Goal: Communication & Community: Answer question/provide support

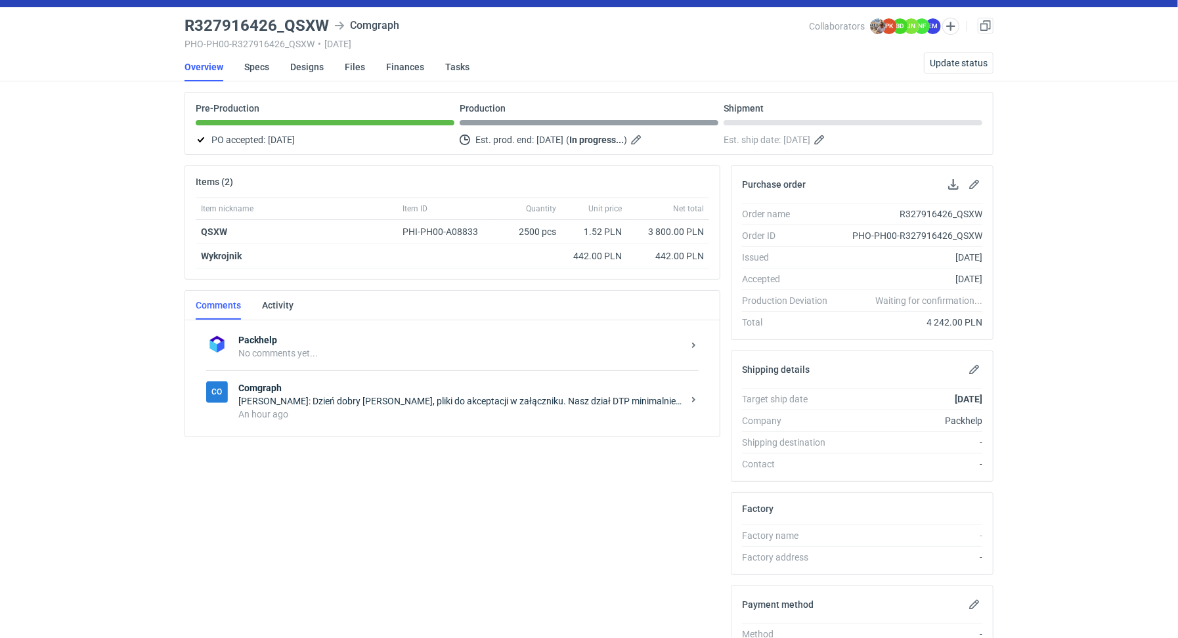
scroll to position [213, 0]
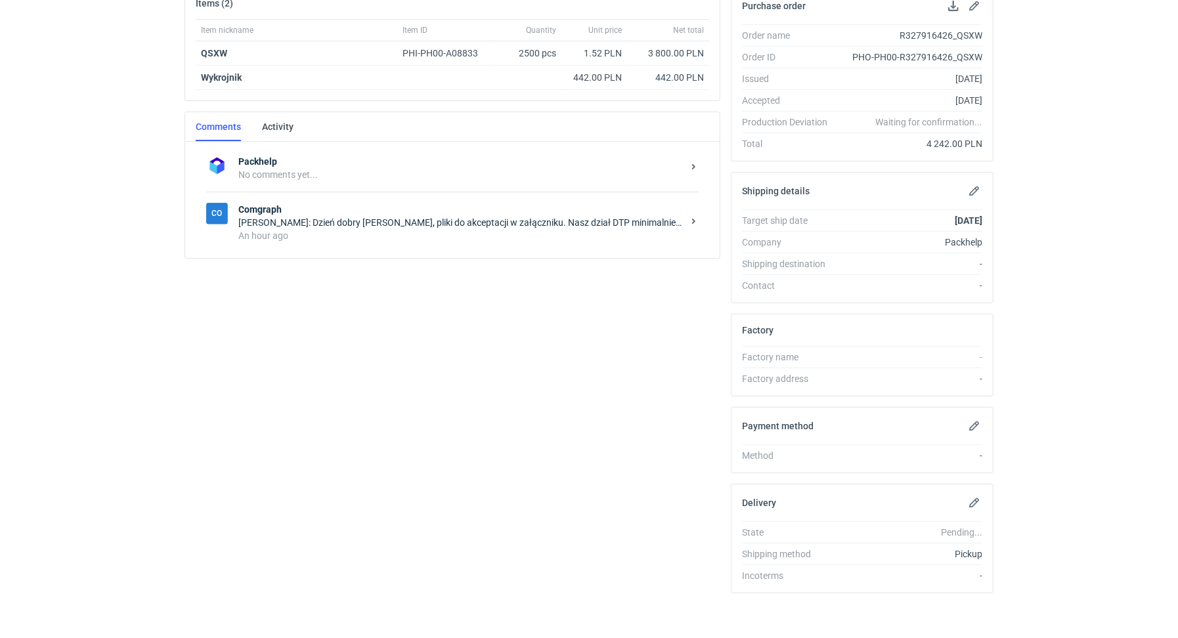
click at [388, 241] on div "Co Comgraph [PERSON_NAME]: Dzień dobry [PERSON_NAME], pliki do akceptacji w zał…" at bounding box center [452, 222] width 493 height 61
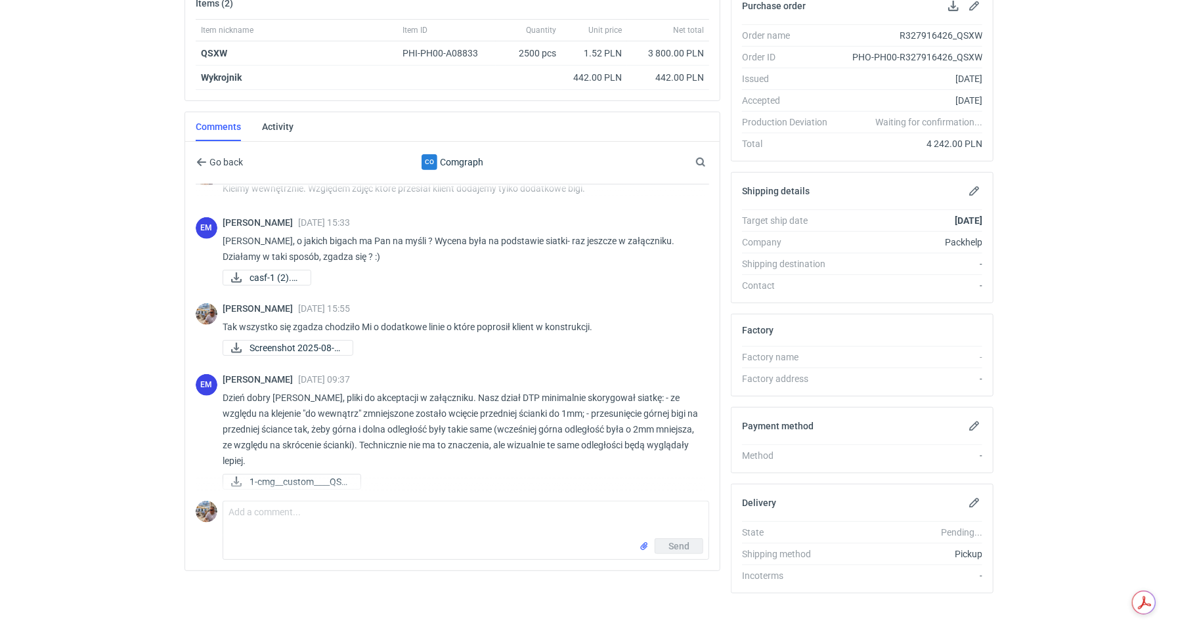
scroll to position [504, 0]
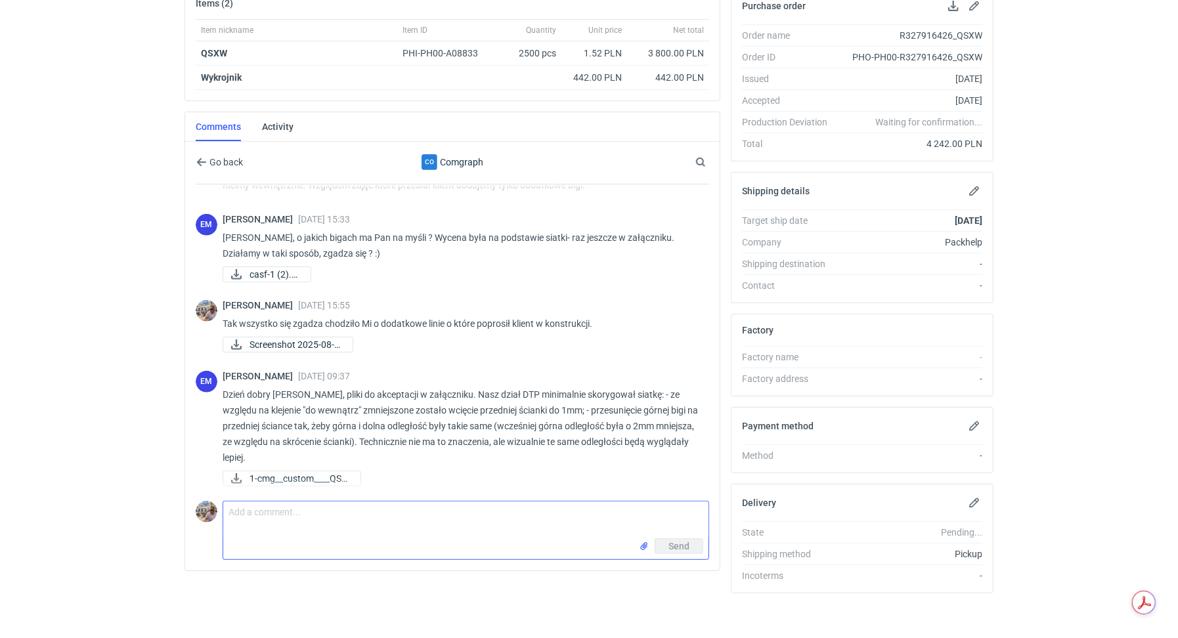
click at [343, 516] on textarea "Comment message" at bounding box center [465, 520] width 485 height 37
type textarea "Dzień dobry. Pani Ewelino akcceptuje"
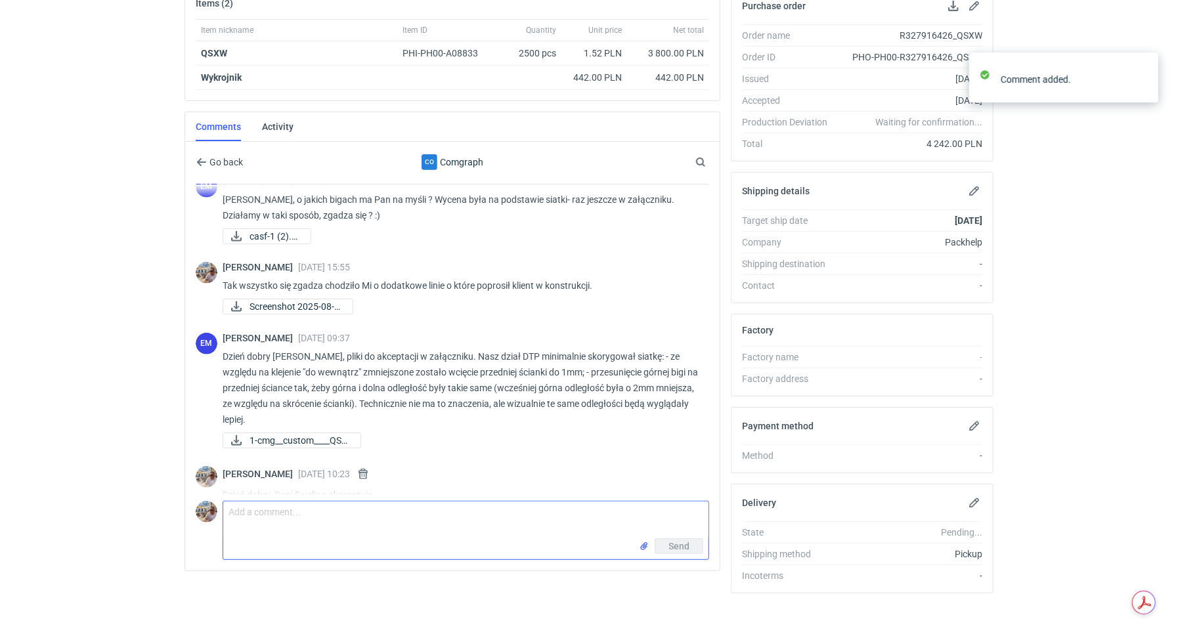
scroll to position [562, 0]
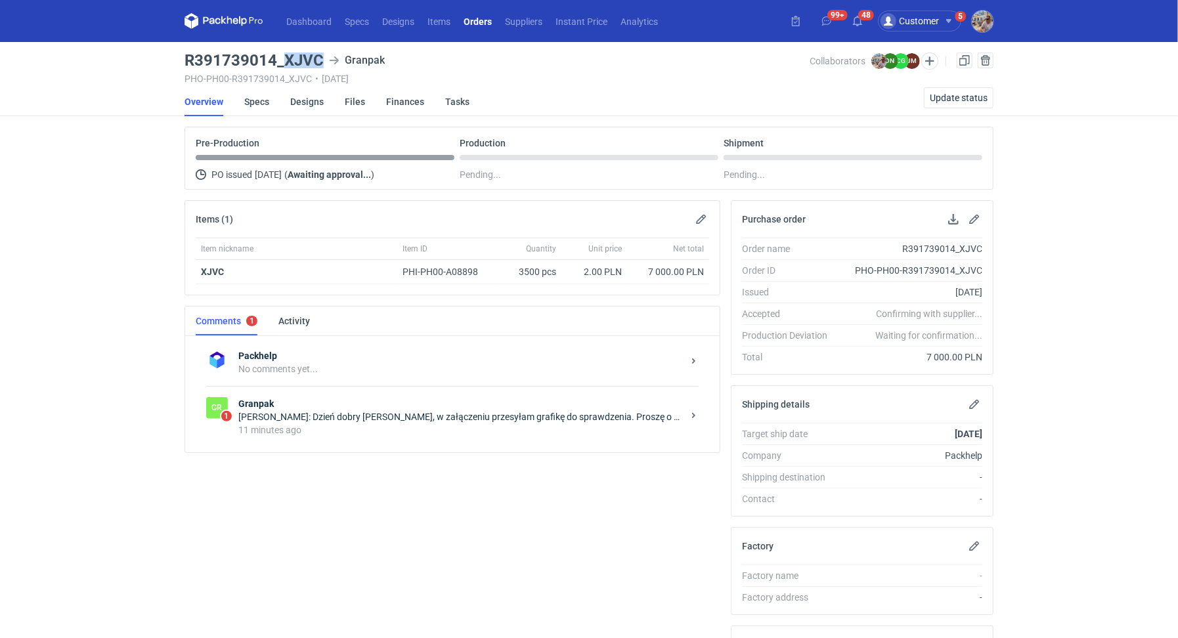
drag, startPoint x: 286, startPoint y: 56, endPoint x: 319, endPoint y: 58, distance: 32.9
click at [319, 58] on h3 "R391739014_XJVC" at bounding box center [254, 61] width 139 height 16
copy h3 "XJVC"
click at [423, 403] on strong "Granpak" at bounding box center [460, 403] width 445 height 13
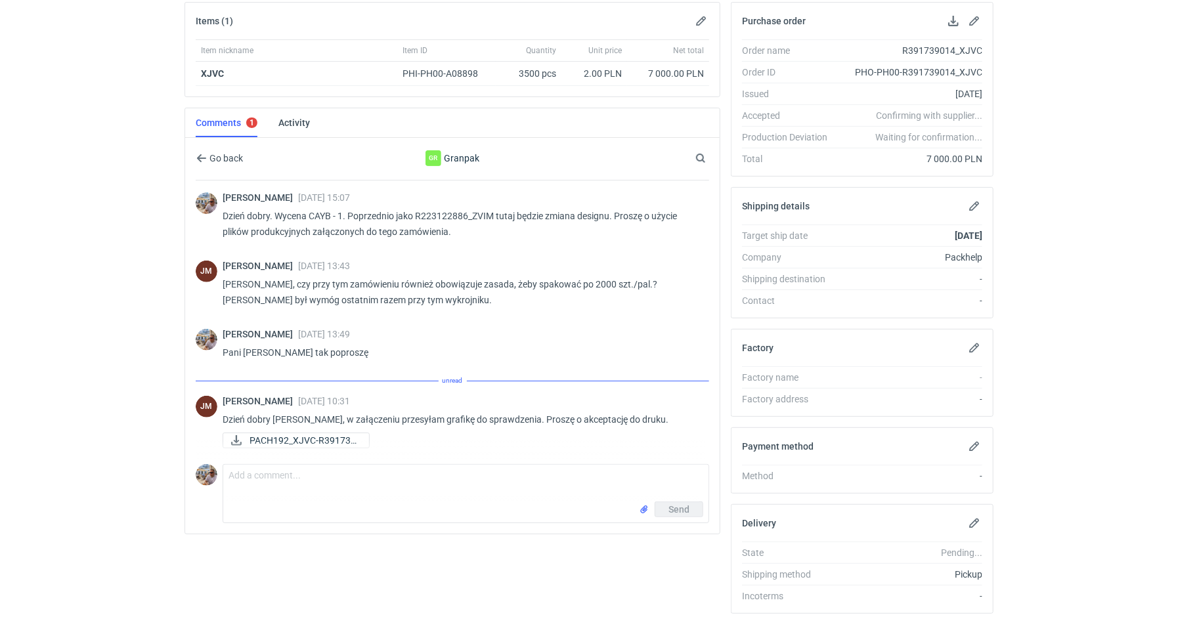
scroll to position [219, 0]
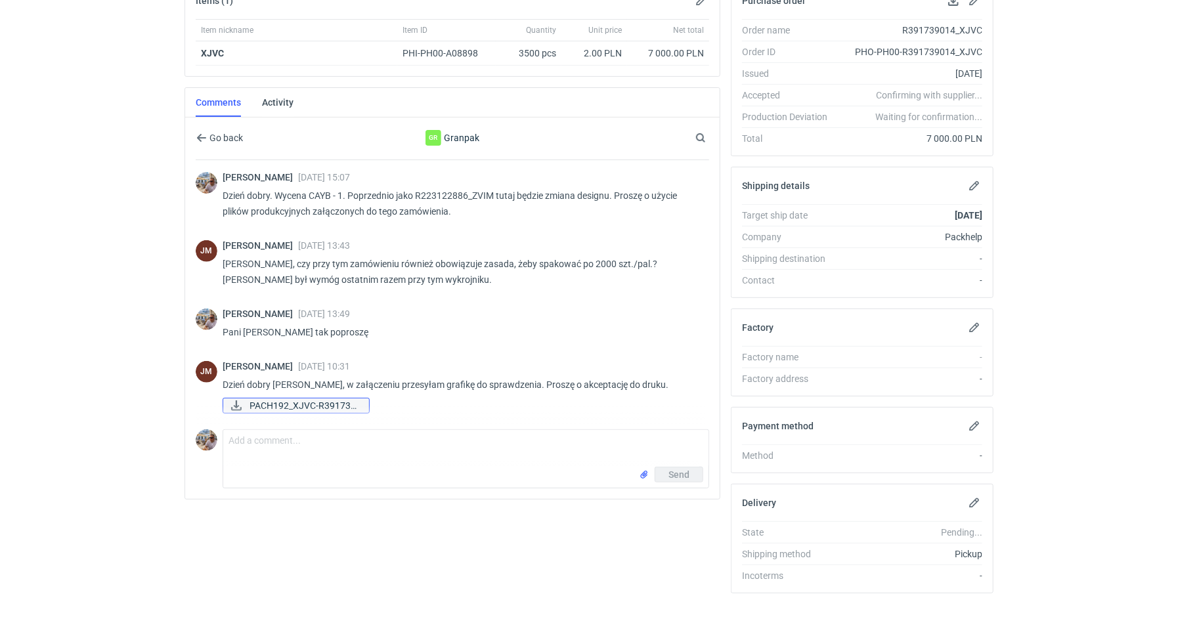
click at [308, 403] on span "PACH192_XJVC-R391739..." at bounding box center [304, 406] width 109 height 14
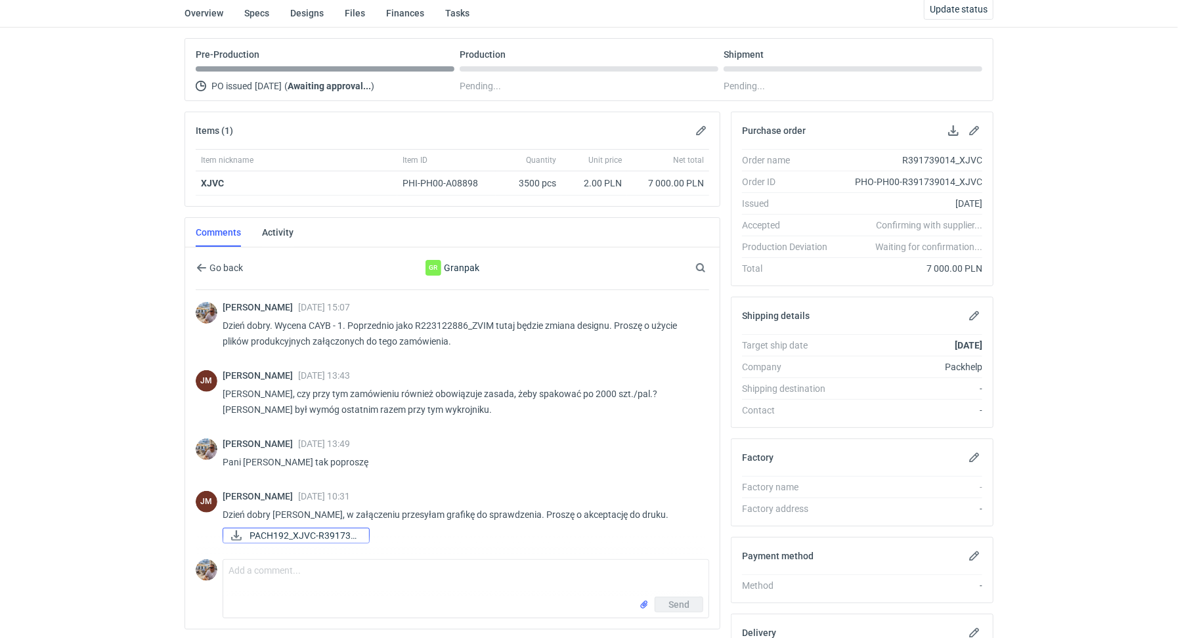
scroll to position [0, 0]
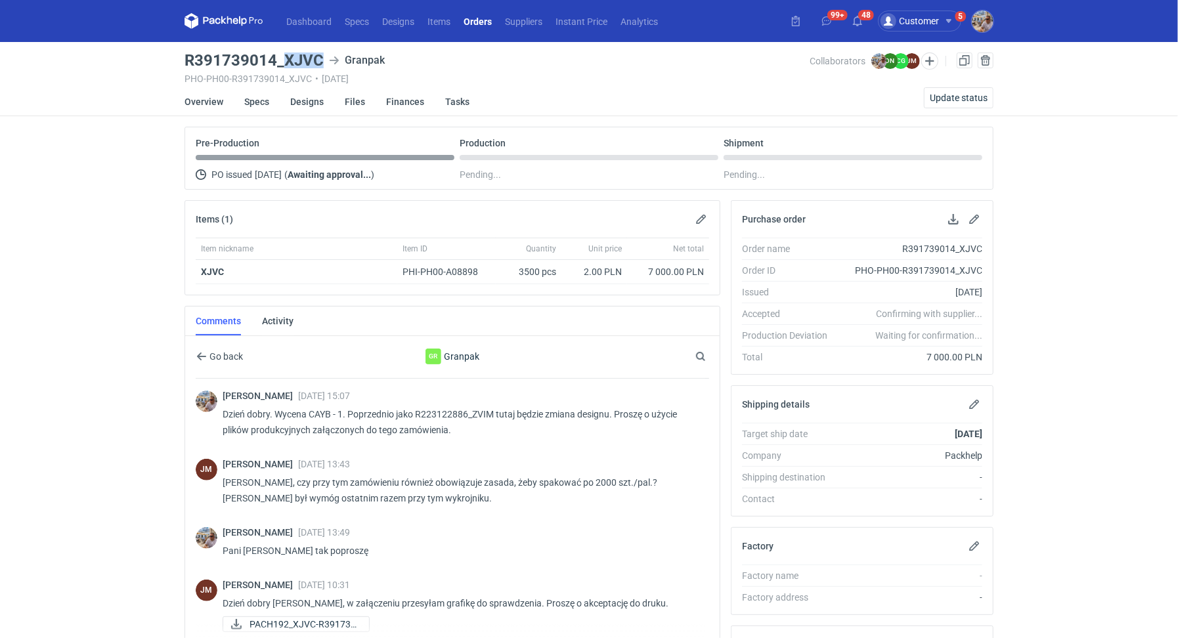
drag, startPoint x: 282, startPoint y: 60, endPoint x: 319, endPoint y: 62, distance: 36.8
click at [320, 62] on h3 "R391739014_XJVC" at bounding box center [254, 61] width 139 height 16
copy h3 "XJVC"
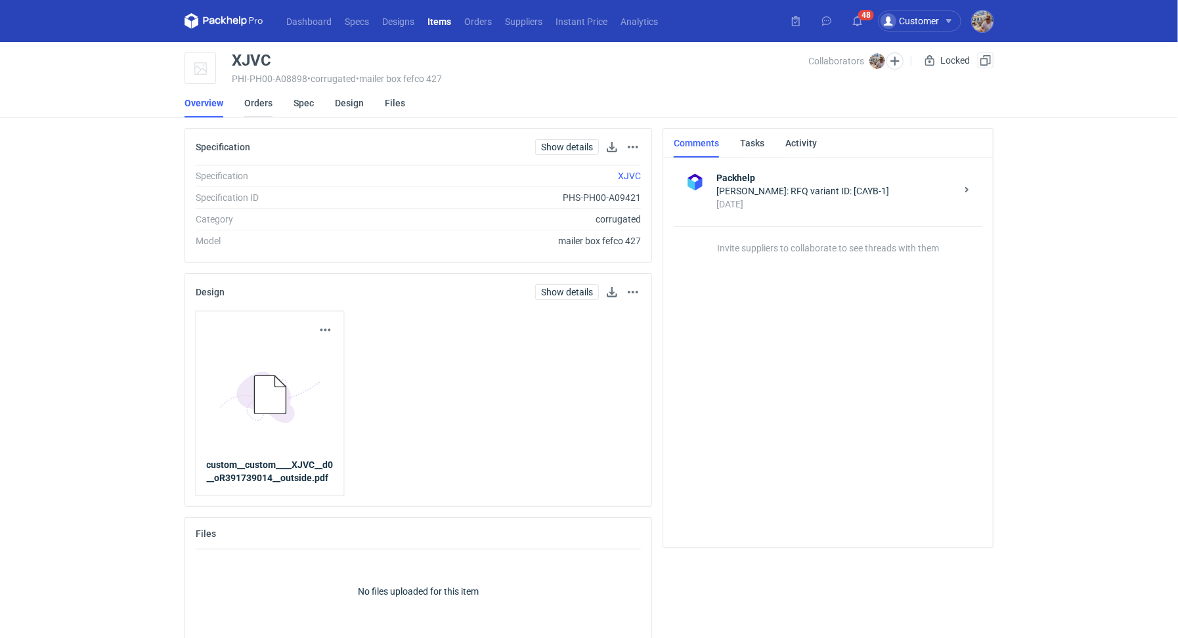
click at [261, 103] on link "Orders" at bounding box center [258, 103] width 28 height 29
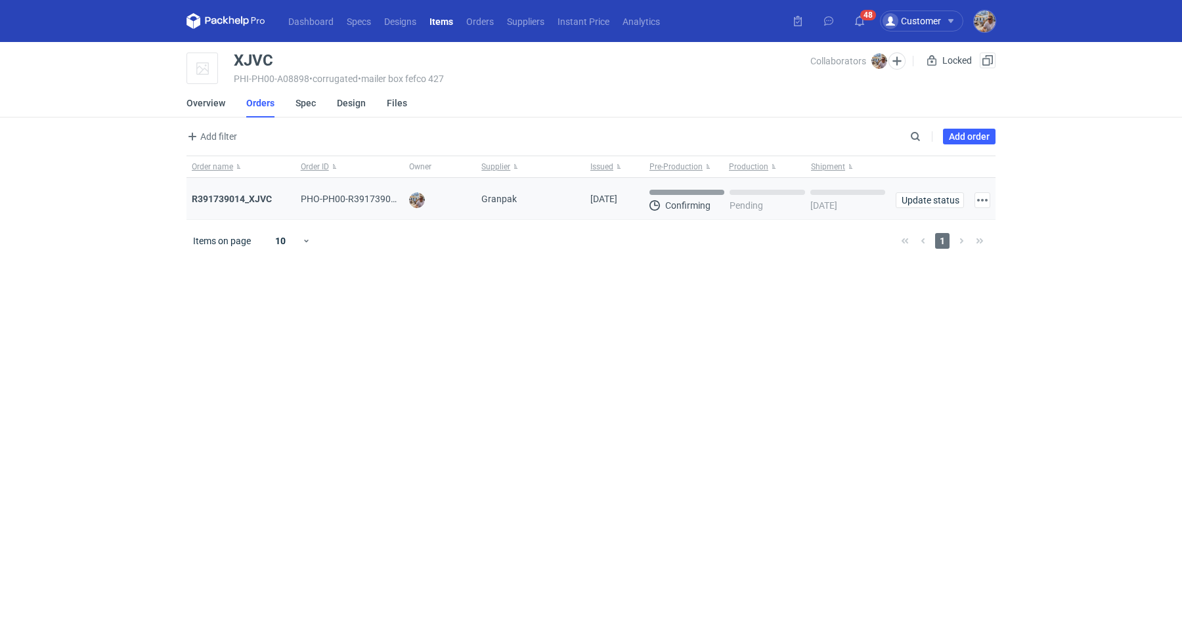
click at [253, 187] on div "R391739014_XJVC" at bounding box center [241, 199] width 109 height 42
click at [253, 190] on div "R391739014_XJVC" at bounding box center [241, 199] width 109 height 42
click at [252, 194] on strong "R391739014_XJVC" at bounding box center [232, 199] width 80 height 11
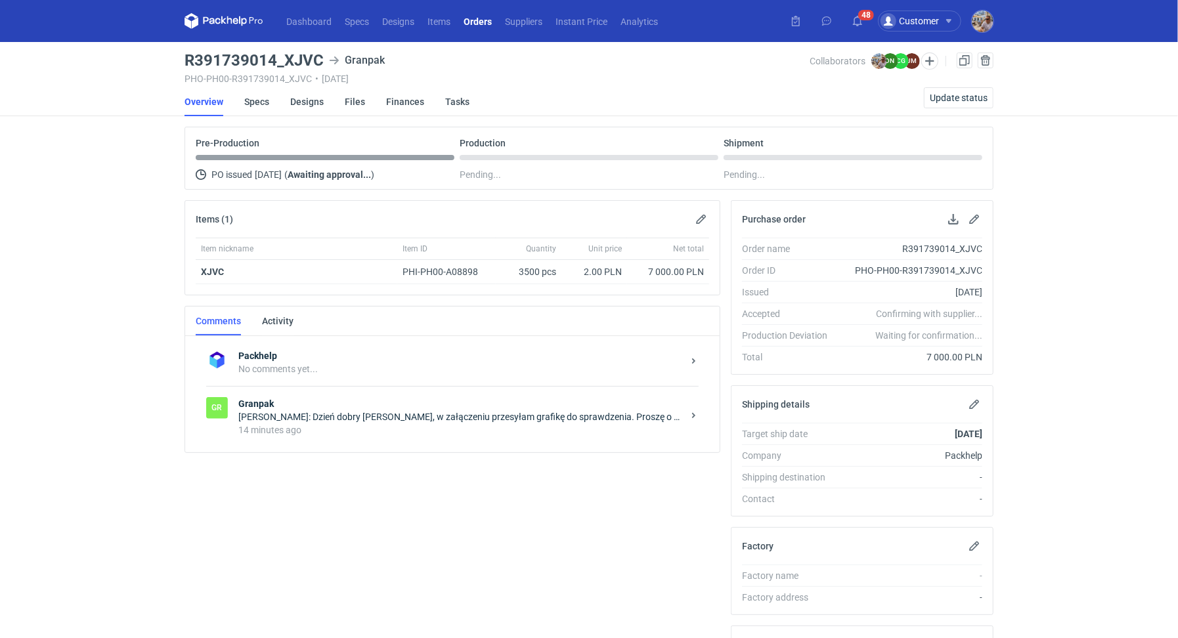
click at [401, 410] on div "JOANNA MOCZAŁA: Dzień dobry Panie Michale, w załączeniu przesyłam grafikę do sp…" at bounding box center [460, 416] width 445 height 13
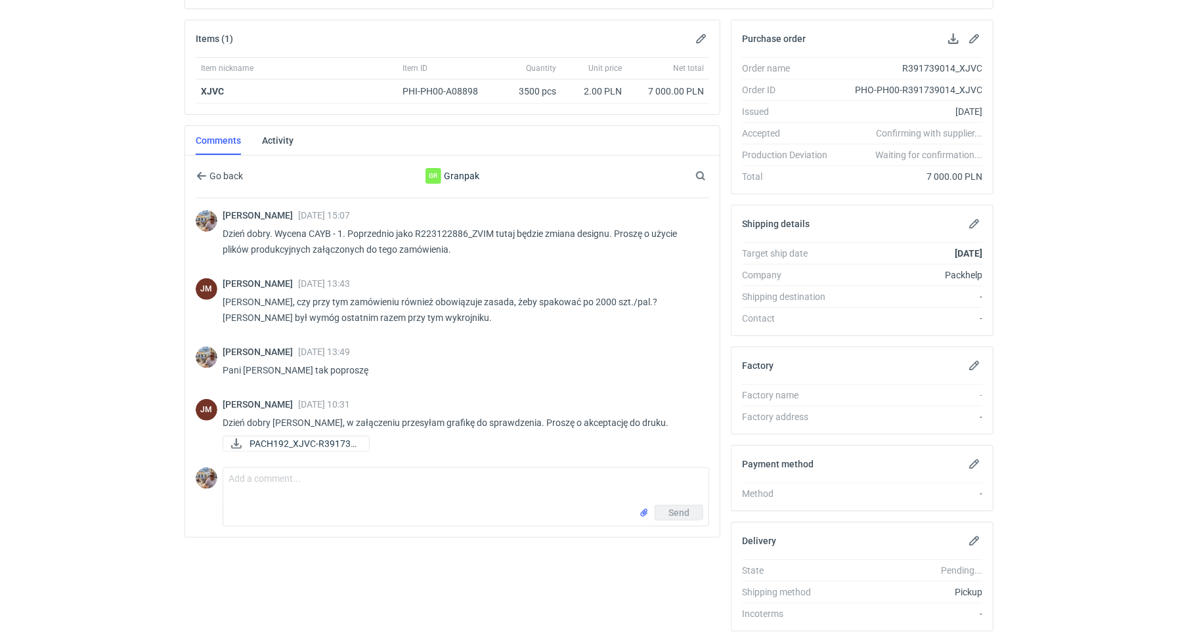
scroll to position [219, 0]
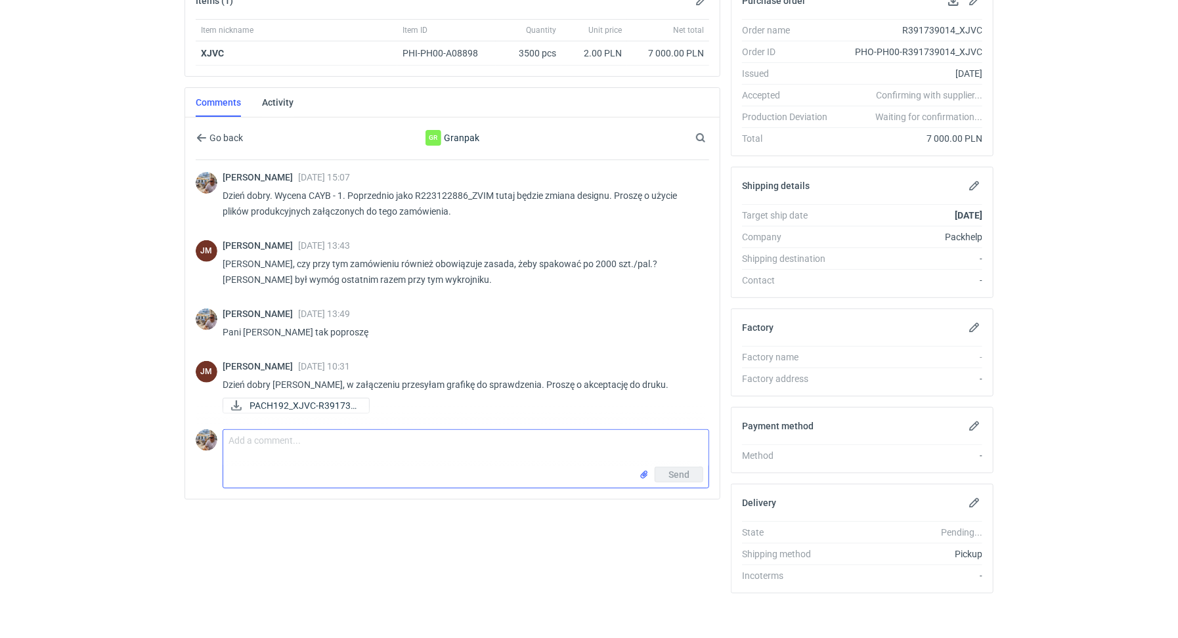
click at [301, 453] on textarea "Comment message" at bounding box center [465, 448] width 485 height 37
type textarea "Dzień dobry. Akceptuje, wymiary jak w poprzednim zamówieniu + nowy design."
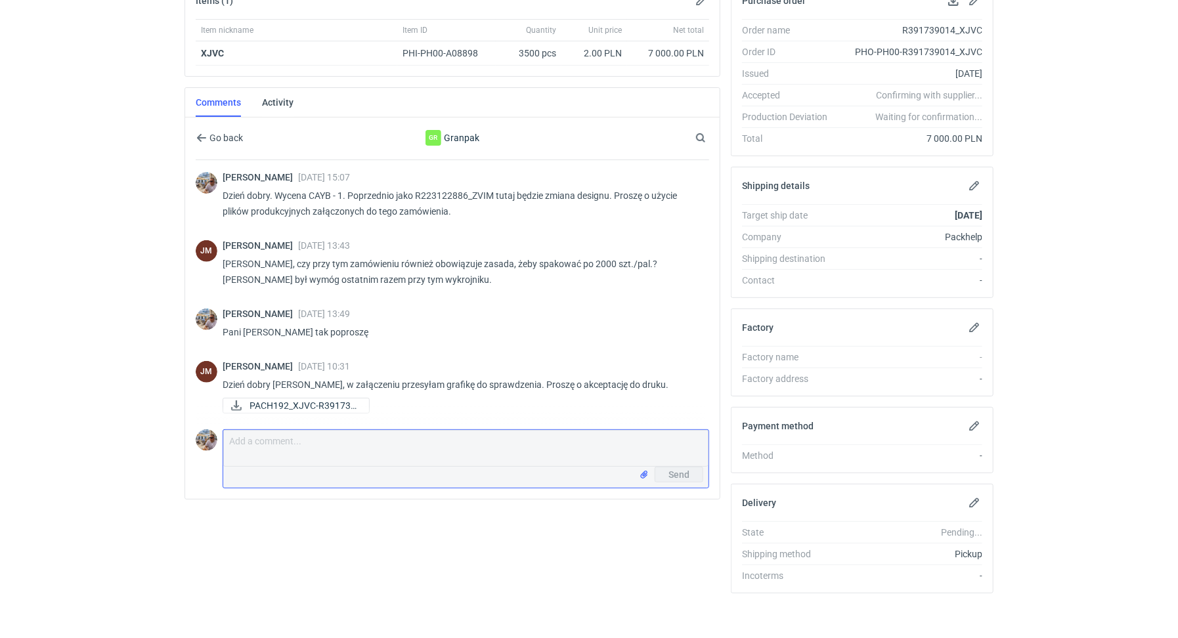
scroll to position [10, 0]
